Goal: Contribute content

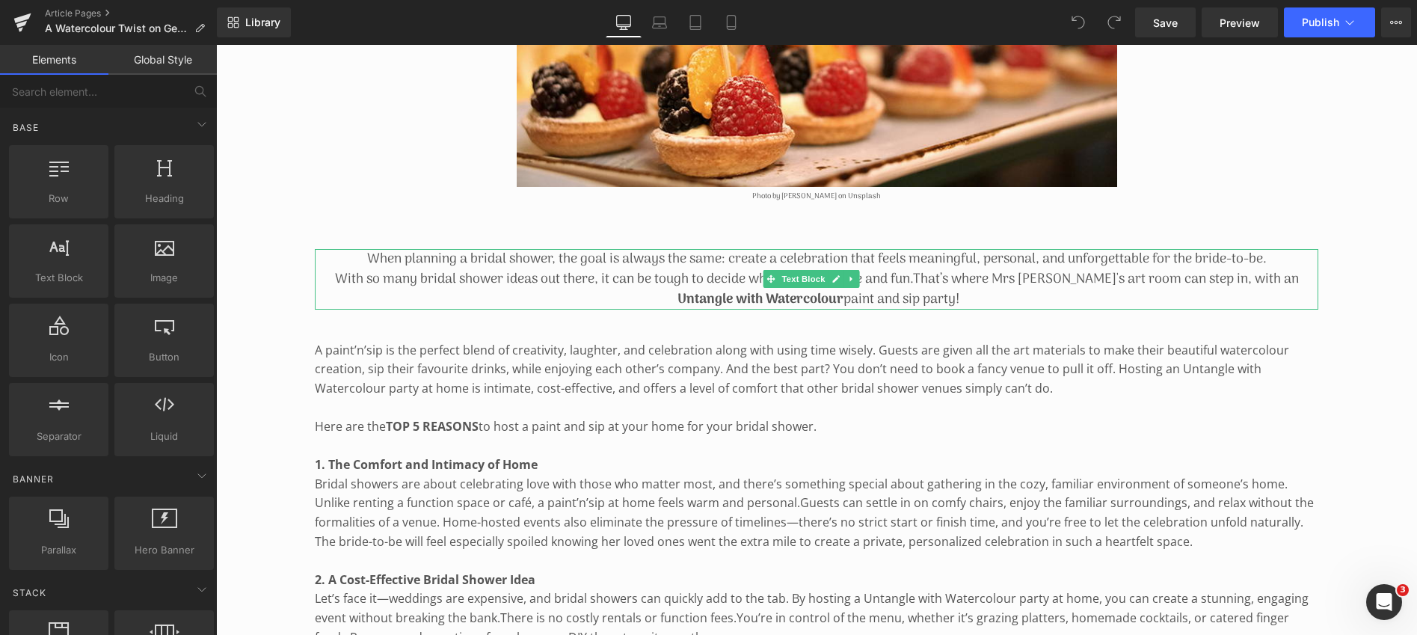
scroll to position [556, 0]
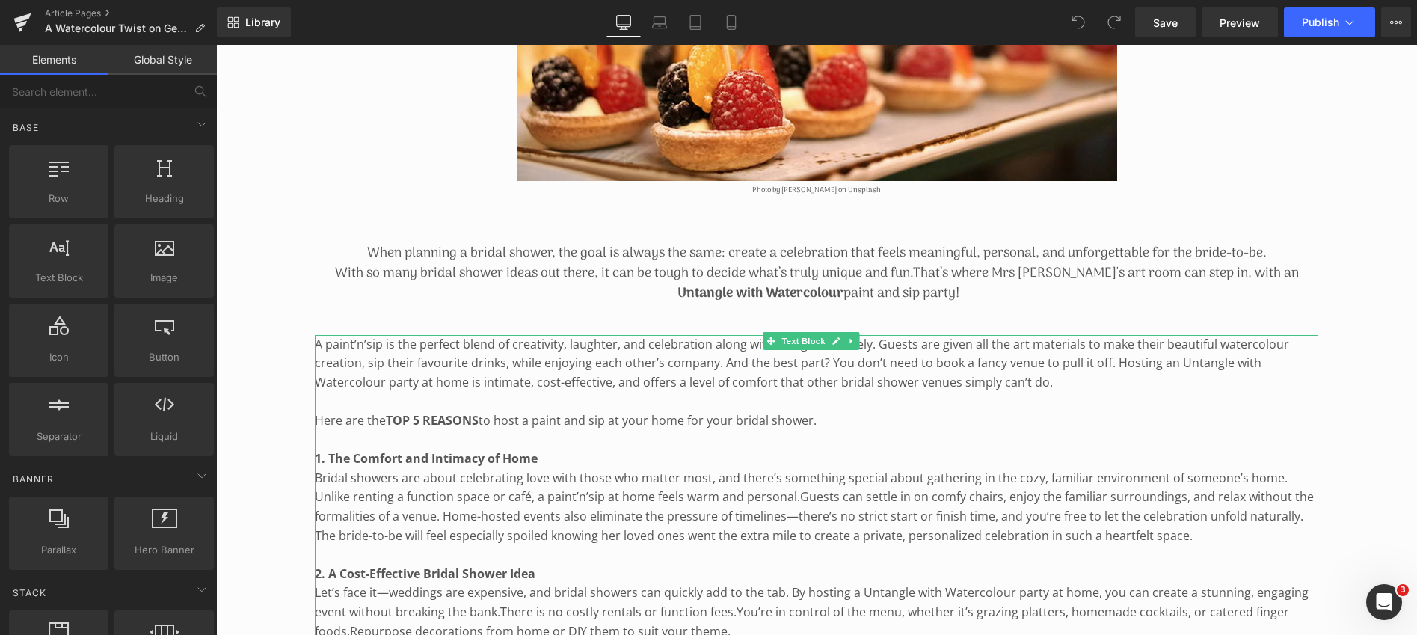
click at [343, 359] on p "A paint’n’sip is the perfect blend of creativity, laughter, and celebration alo…" at bounding box center [817, 364] width 1004 height 58
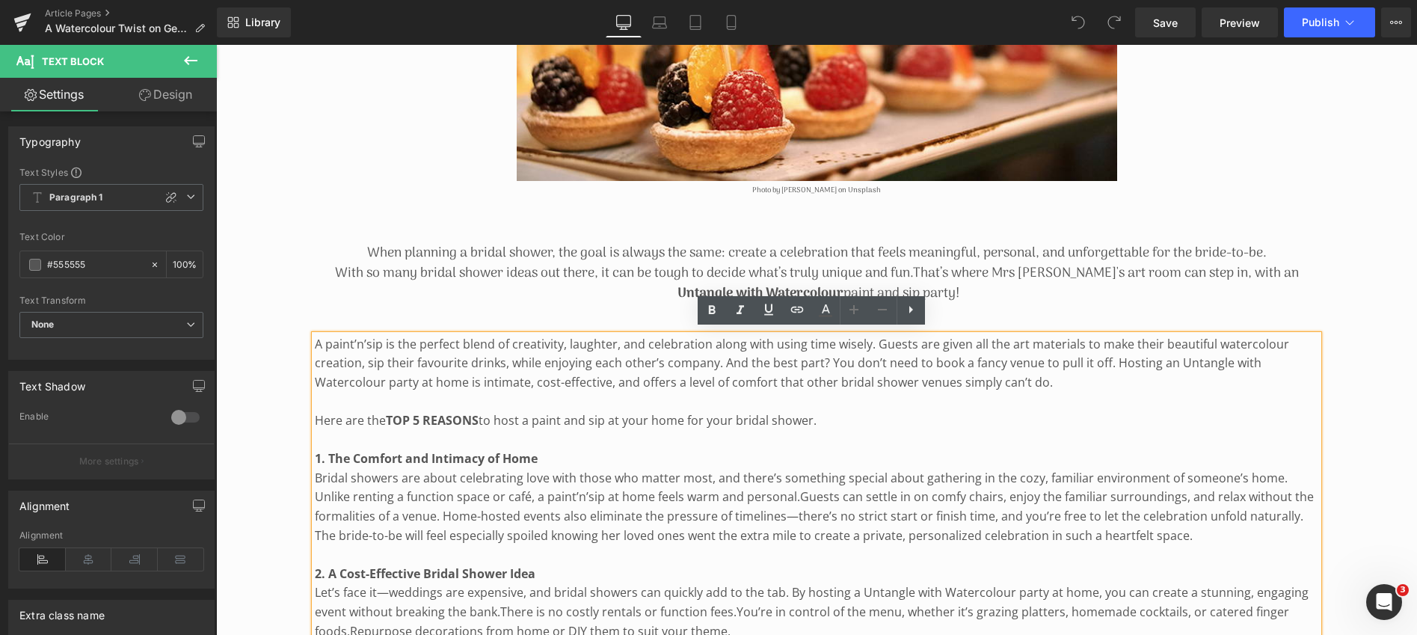
click at [316, 340] on p "A paint’n’sip is the perfect blend of creativity, laughter, and celebration alo…" at bounding box center [817, 364] width 1004 height 58
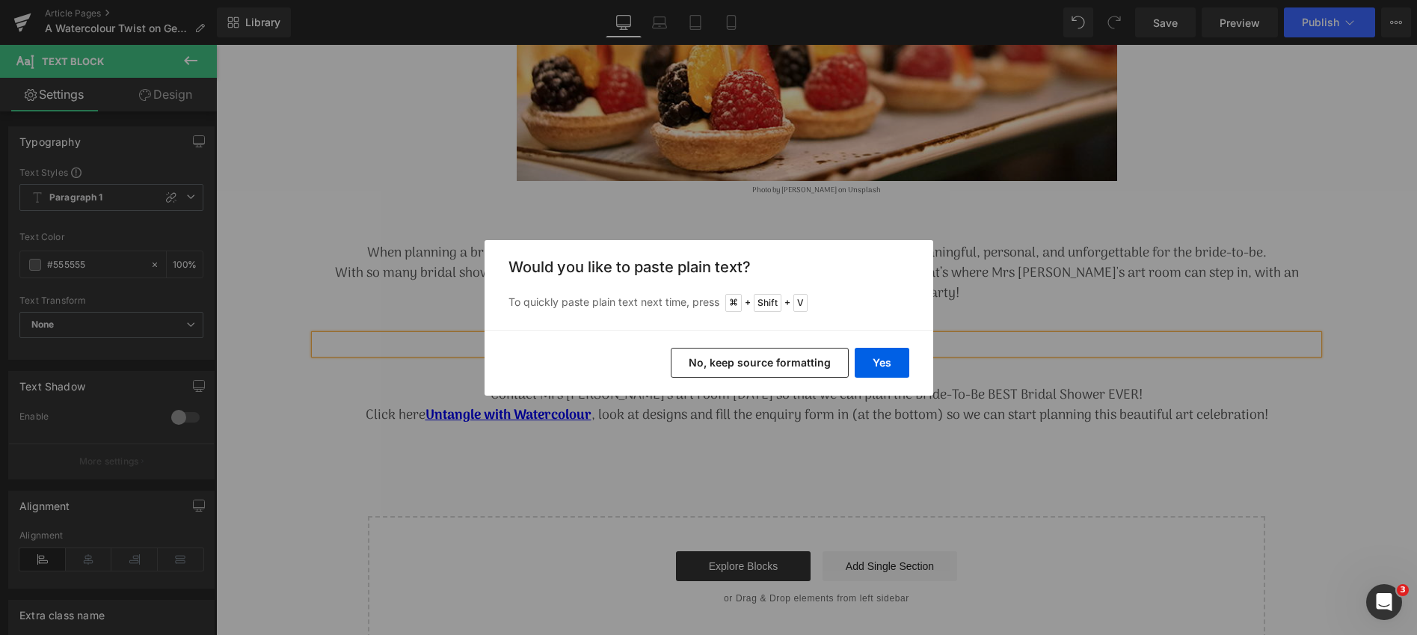
click at [785, 356] on button "No, keep source formatting" at bounding box center [760, 363] width 178 height 30
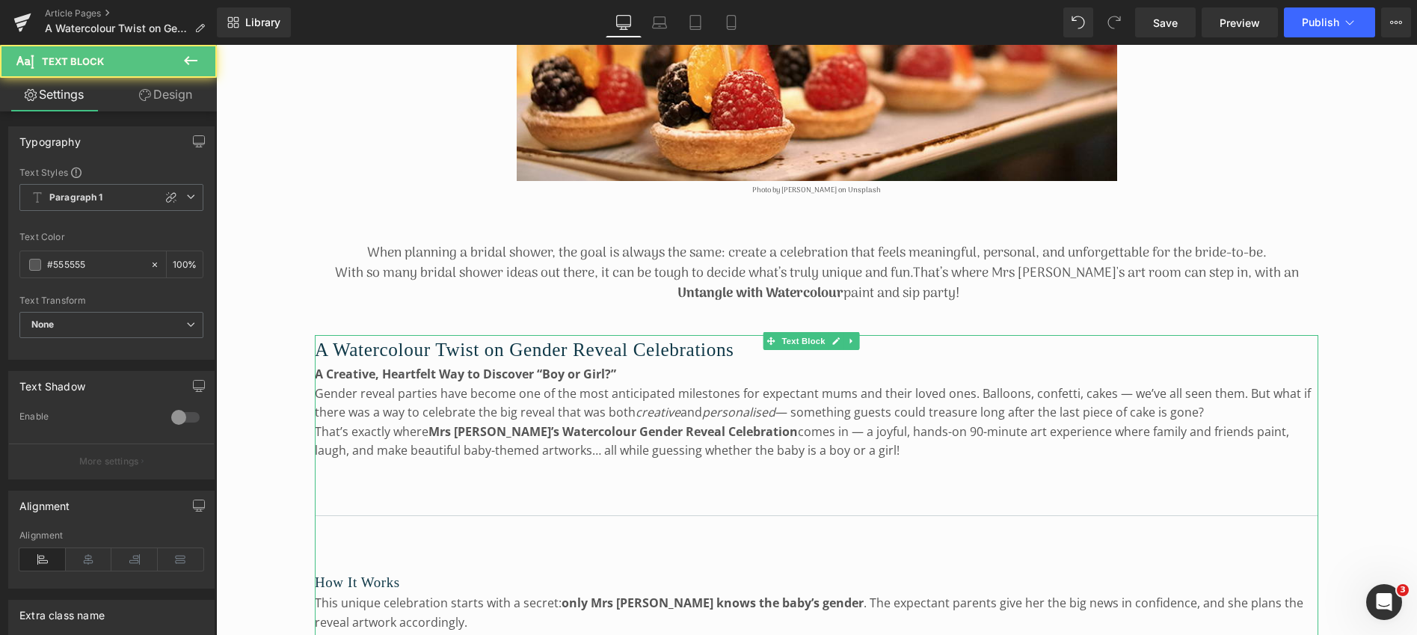
click at [932, 426] on p "That’s exactly where Mrs [PERSON_NAME]’s Watercolour Gender Reveal Celebration …" at bounding box center [817, 442] width 1004 height 38
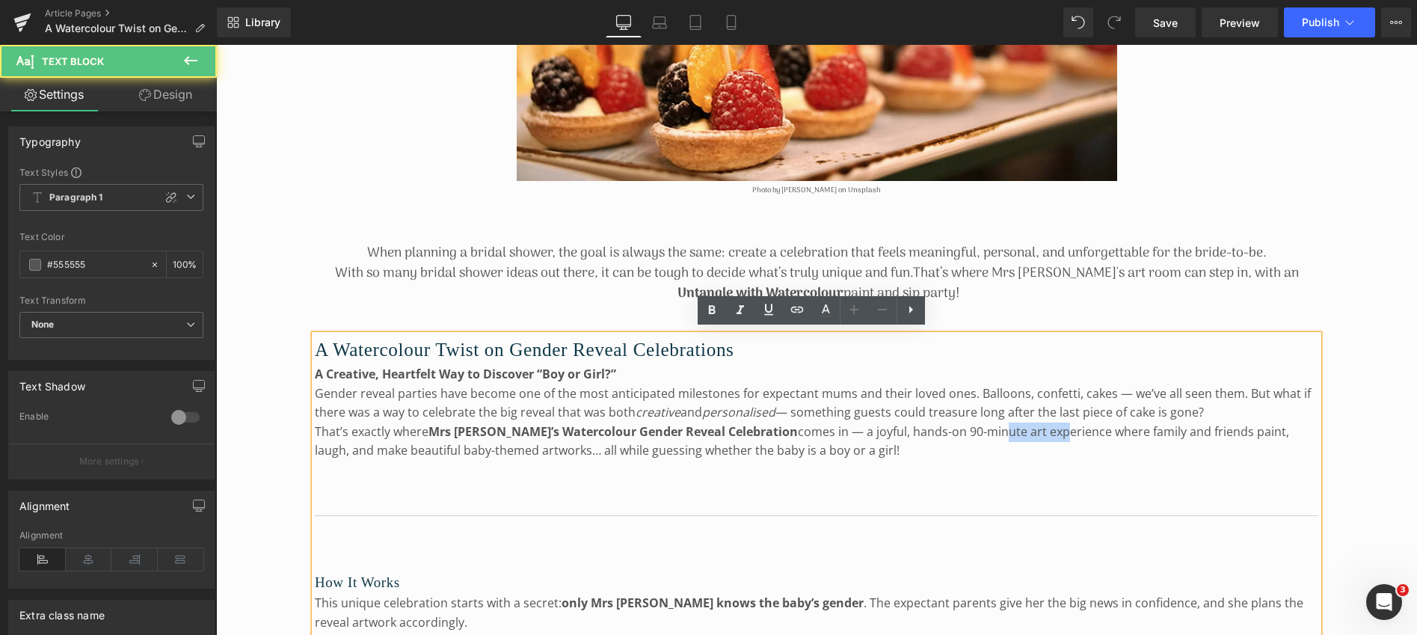
drag, startPoint x: 932, startPoint y: 426, endPoint x: 994, endPoint y: 428, distance: 62.1
click at [994, 428] on p "That’s exactly where Mrs [PERSON_NAME]’s Watercolour Gender Reveal Celebration …" at bounding box center [817, 442] width 1004 height 38
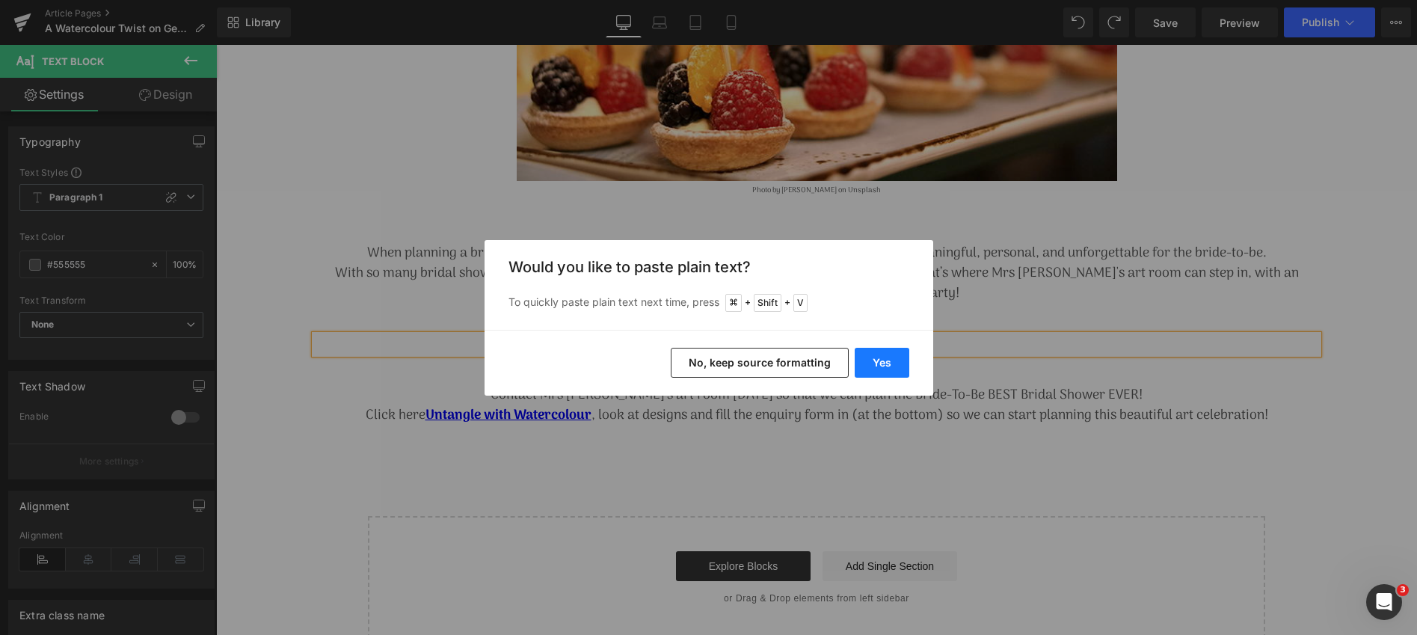
click at [894, 353] on button "Yes" at bounding box center [882, 363] width 55 height 30
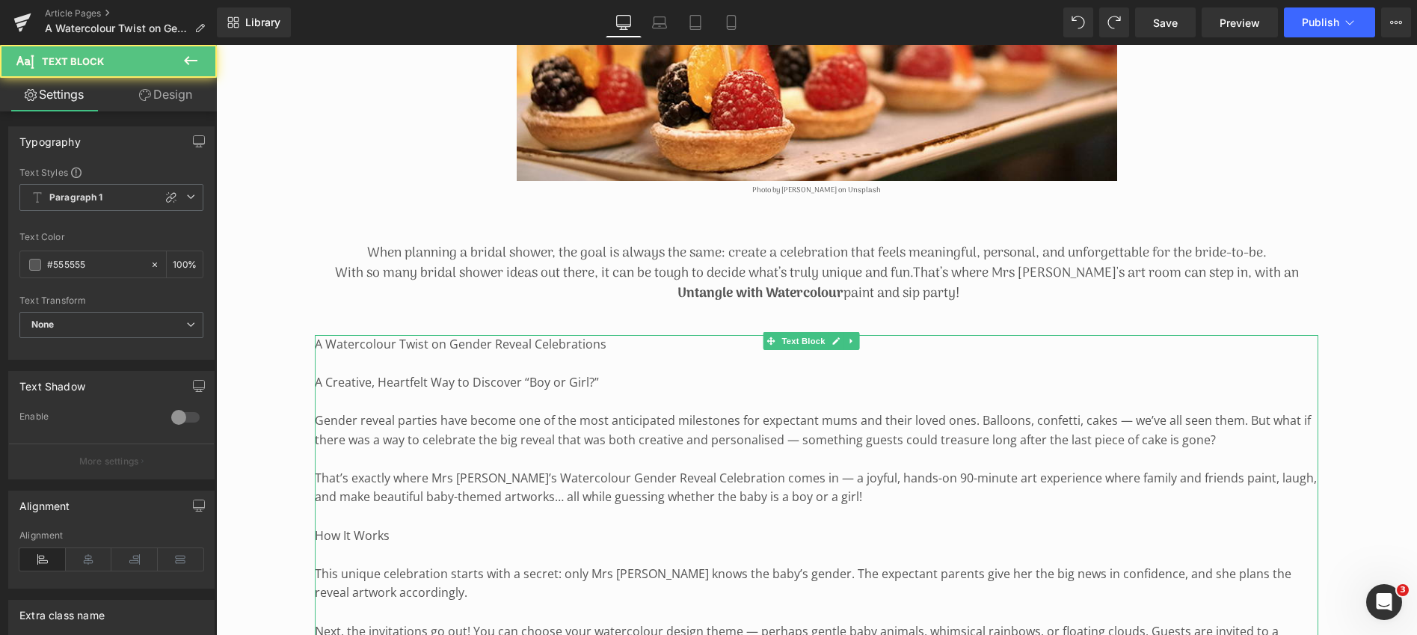
click at [873, 420] on p "Gender reveal parties have become one of the most anticipated milestones for ex…" at bounding box center [817, 430] width 1004 height 38
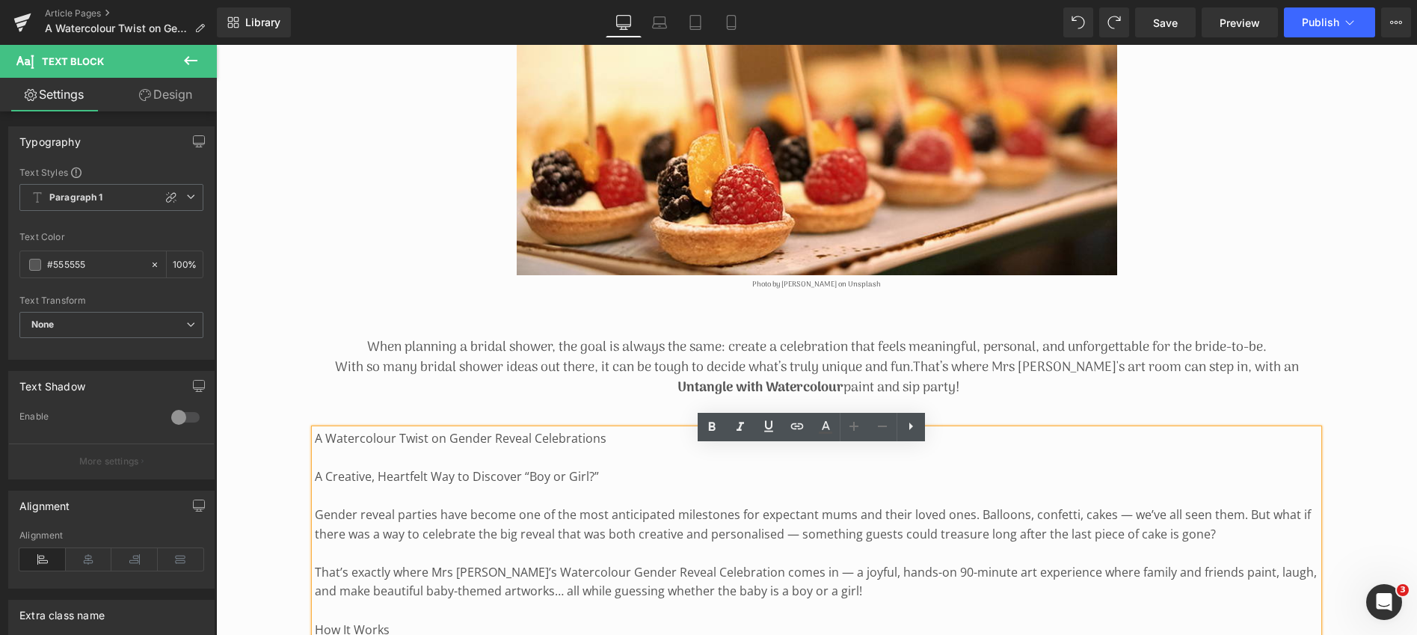
scroll to position [439, 0]
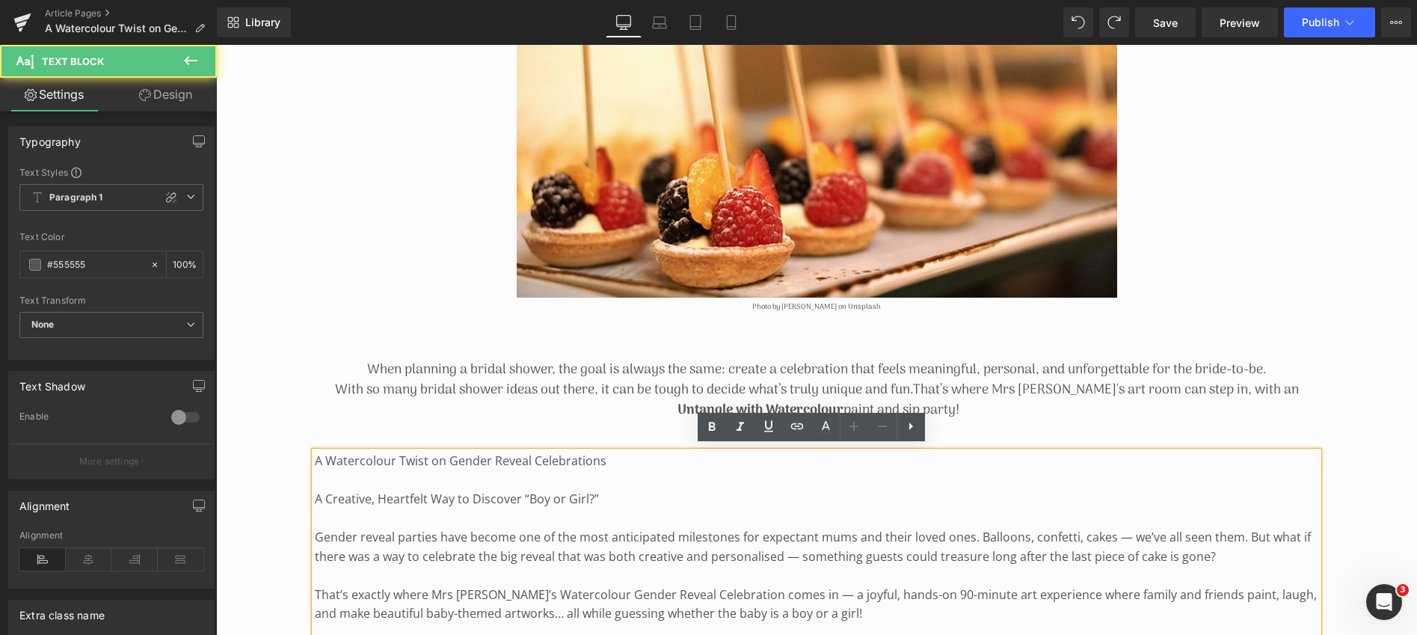
click at [391, 452] on p "A Watercolour Twist on Gender Reveal Celebrations" at bounding box center [817, 461] width 1004 height 19
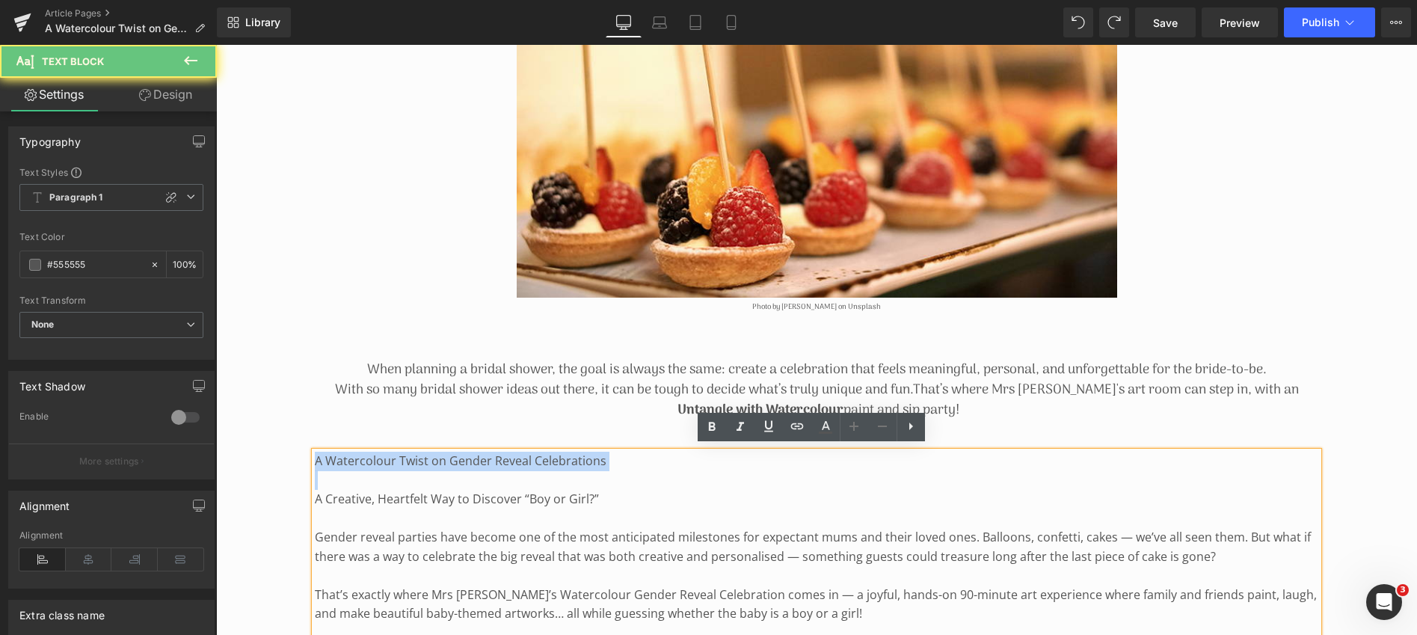
click at [391, 452] on p "A Watercolour Twist on Gender Reveal Celebrations" at bounding box center [817, 461] width 1004 height 19
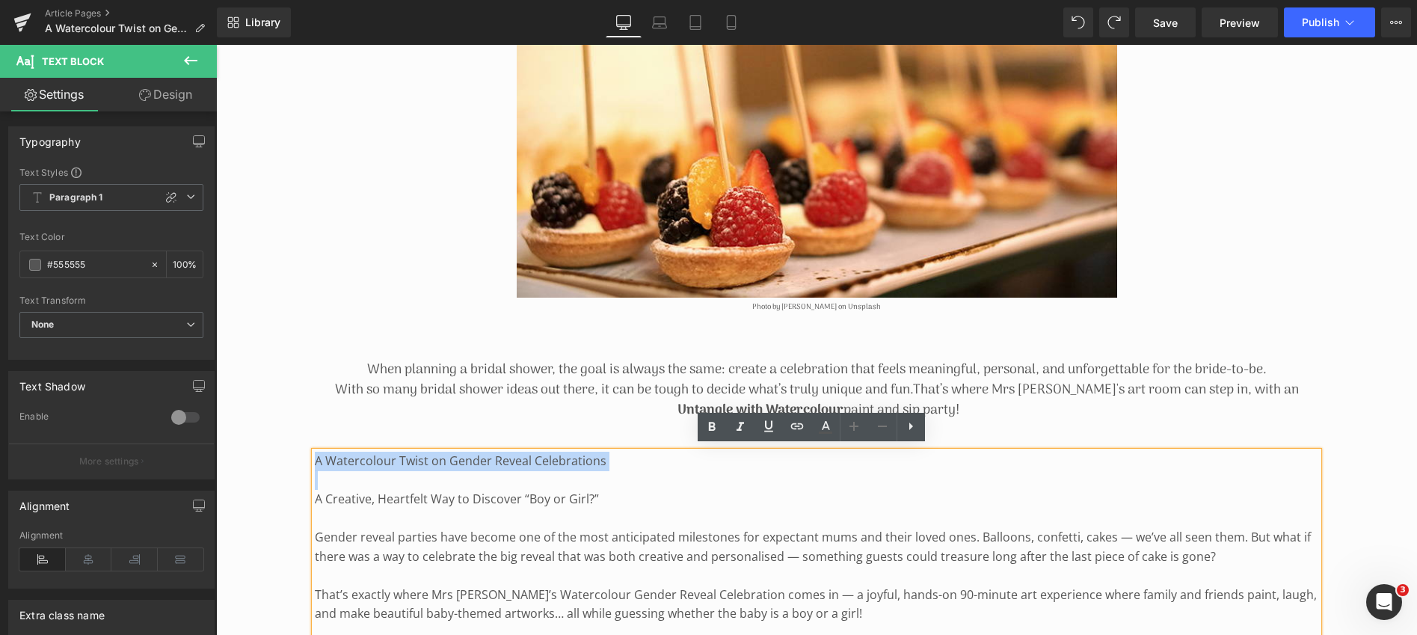
copy p "A Watercolour Twist on Gender Reveal Celebrations"
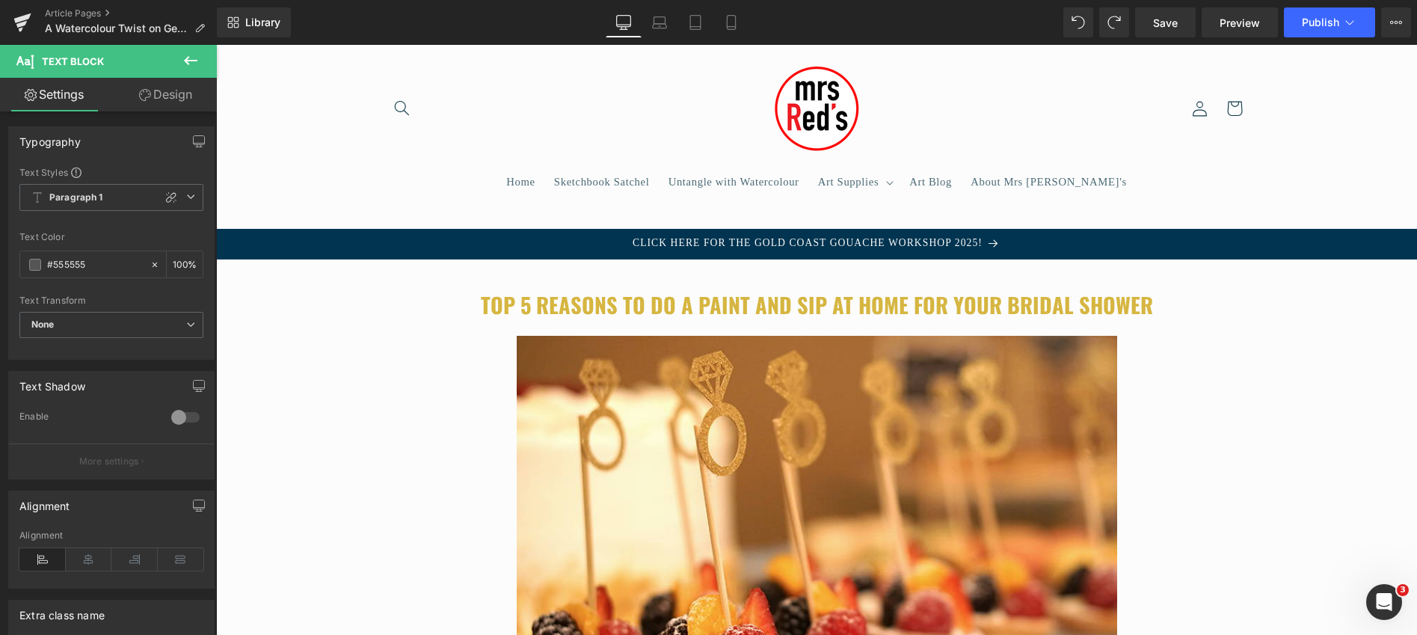
scroll to position [0, 0]
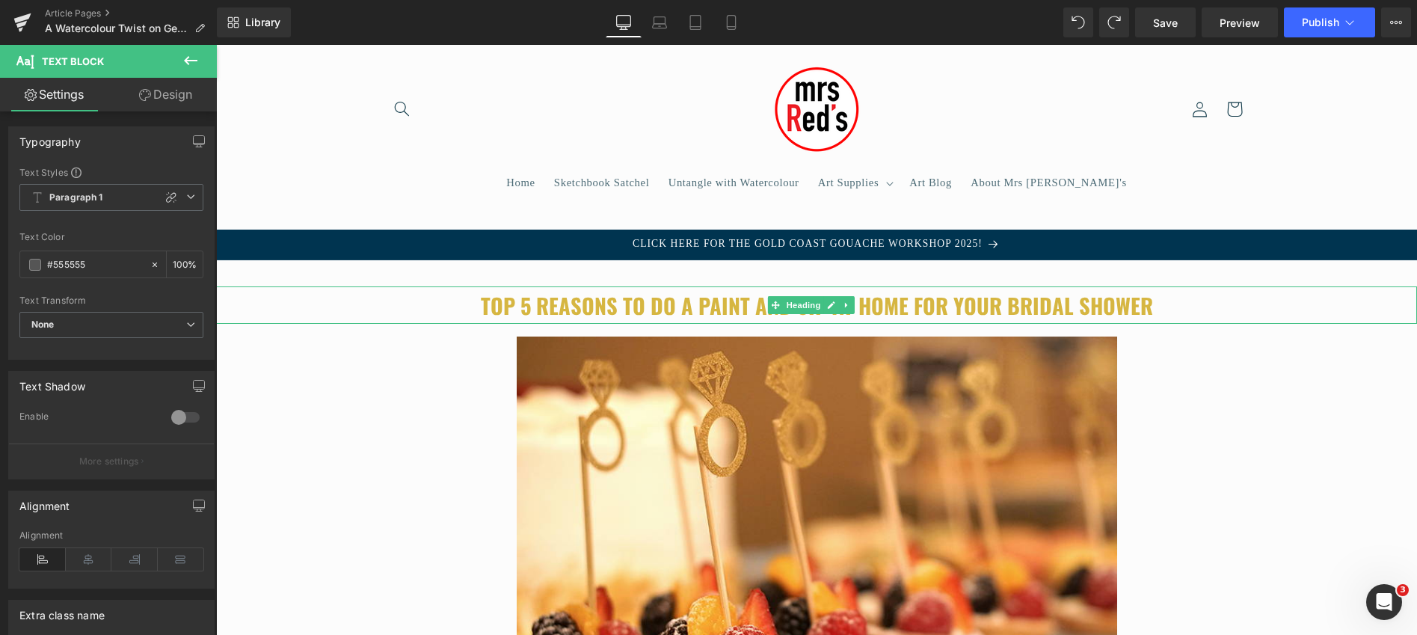
click at [690, 308] on b "Top 5 reasons to do a Paint and Sip at home for your Bridal Shower" at bounding box center [817, 304] width 672 height 31
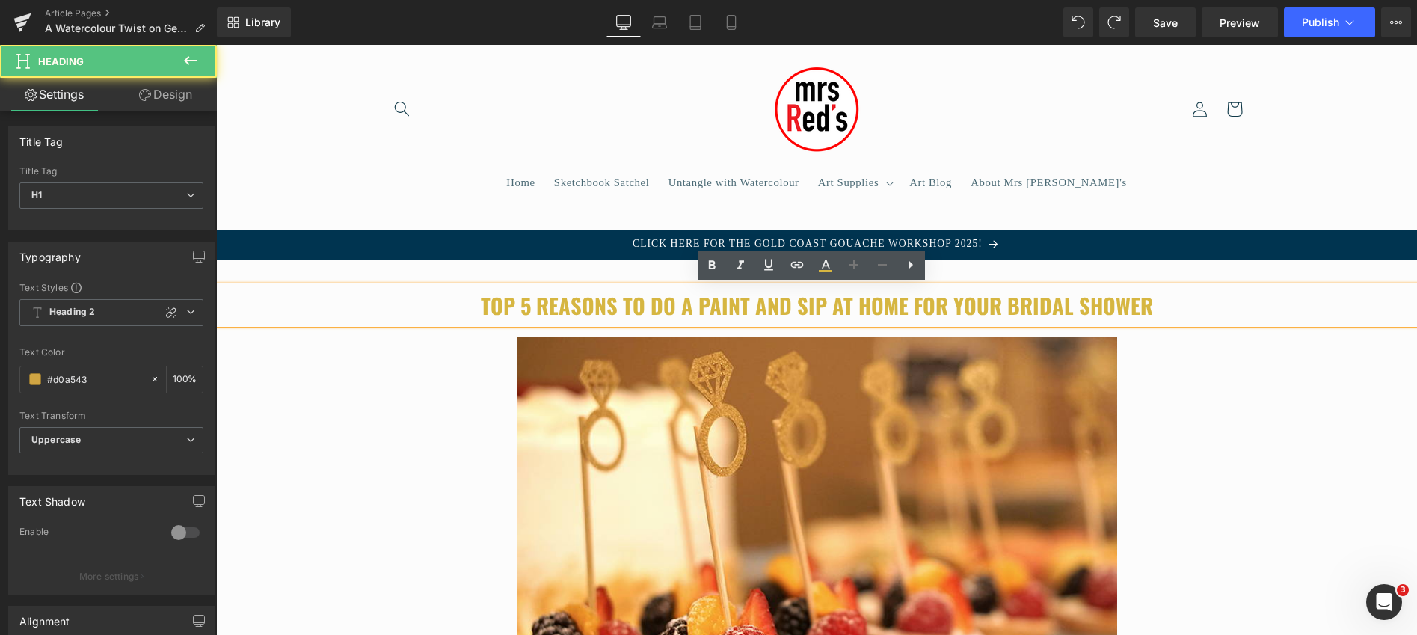
click at [690, 308] on b "Top 5 reasons to do a Paint and Sip at home for your Bridal Shower" at bounding box center [817, 304] width 672 height 31
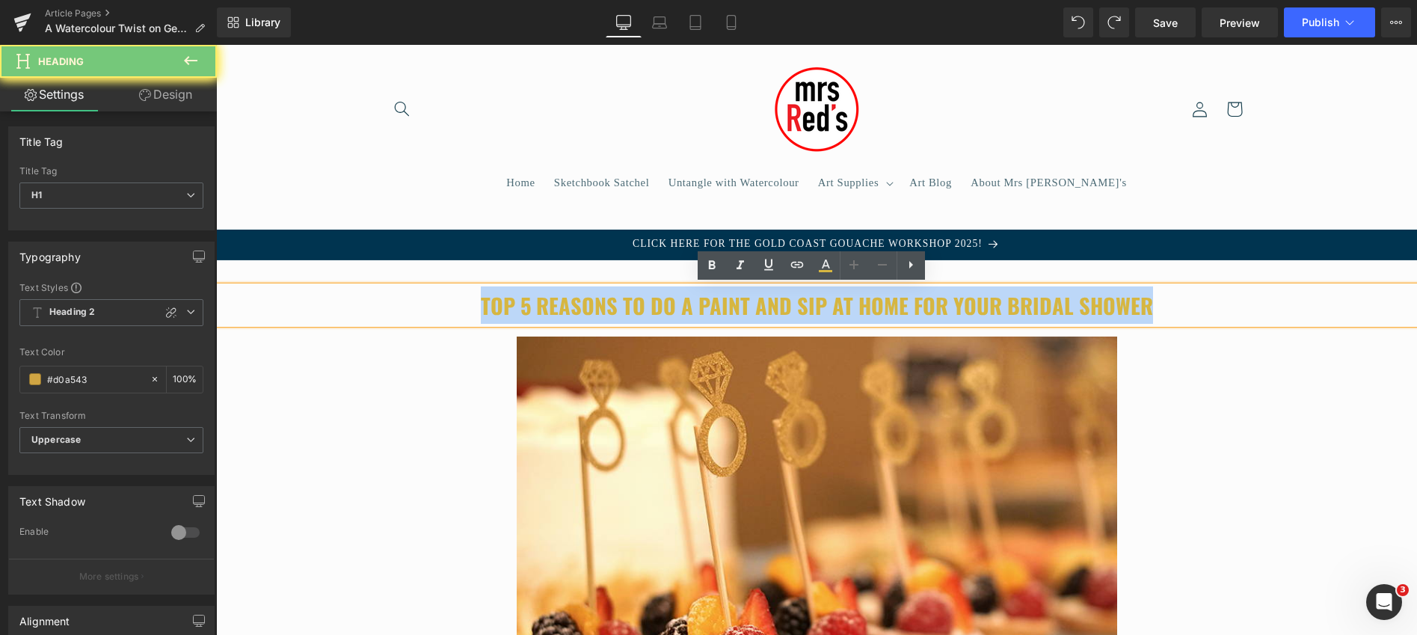
click at [690, 308] on b "Top 5 reasons to do a Paint and Sip at home for your Bridal Shower" at bounding box center [817, 304] width 672 height 31
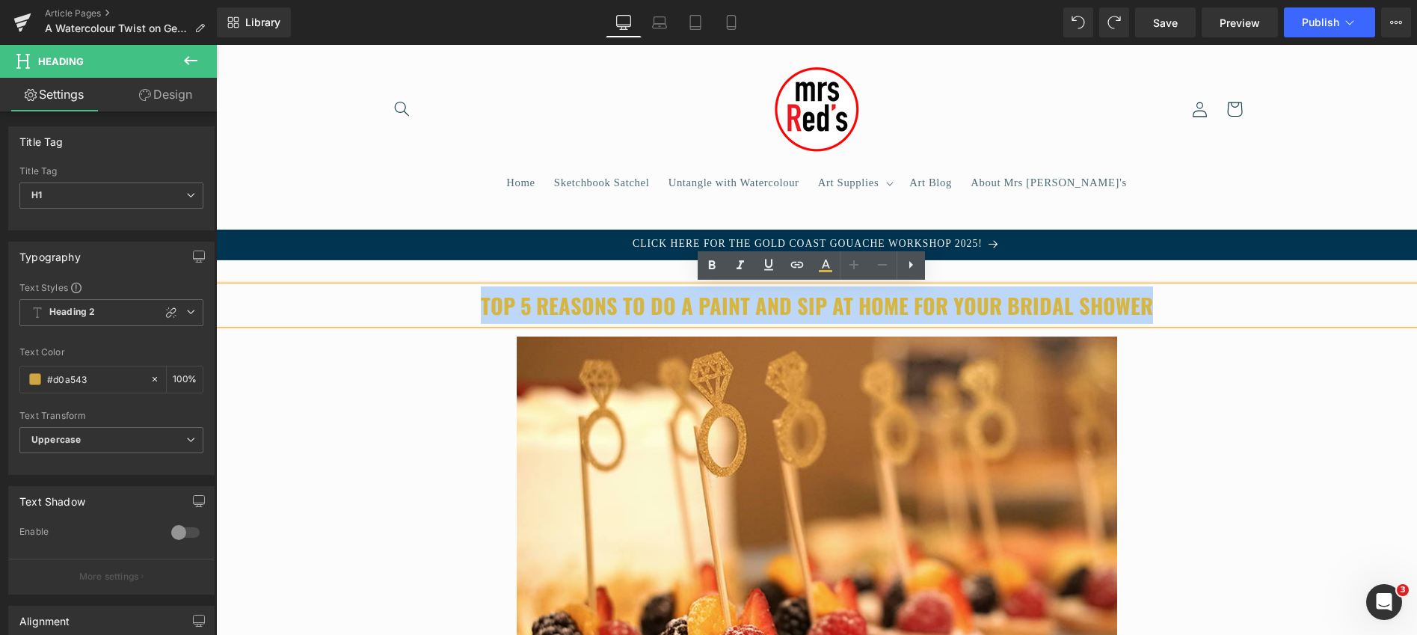
paste div
